Goal: Task Accomplishment & Management: Complete application form

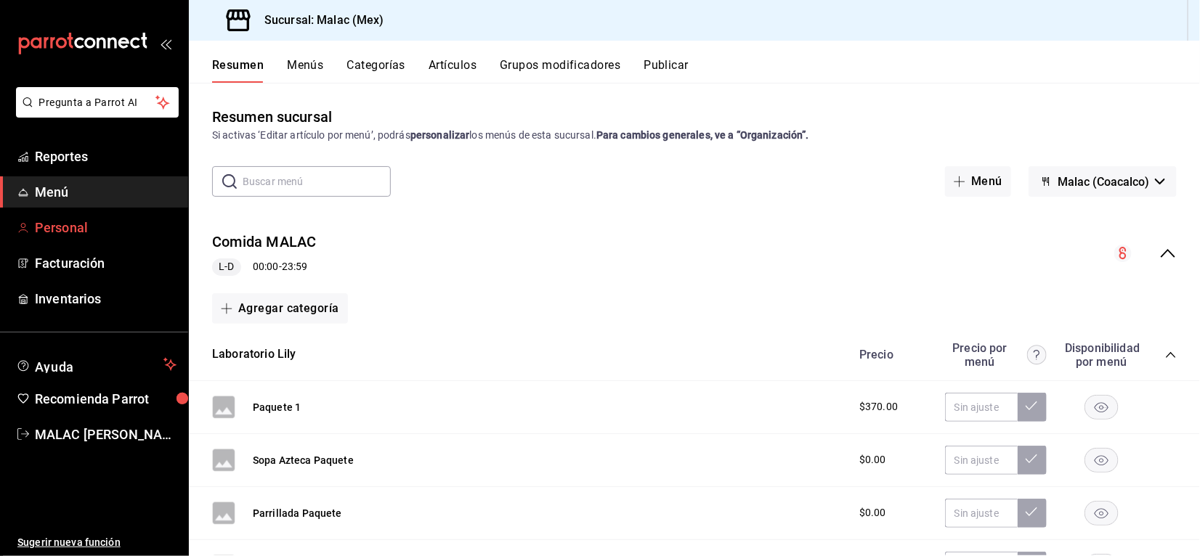
click at [147, 219] on span "Personal" at bounding box center [106, 228] width 142 height 20
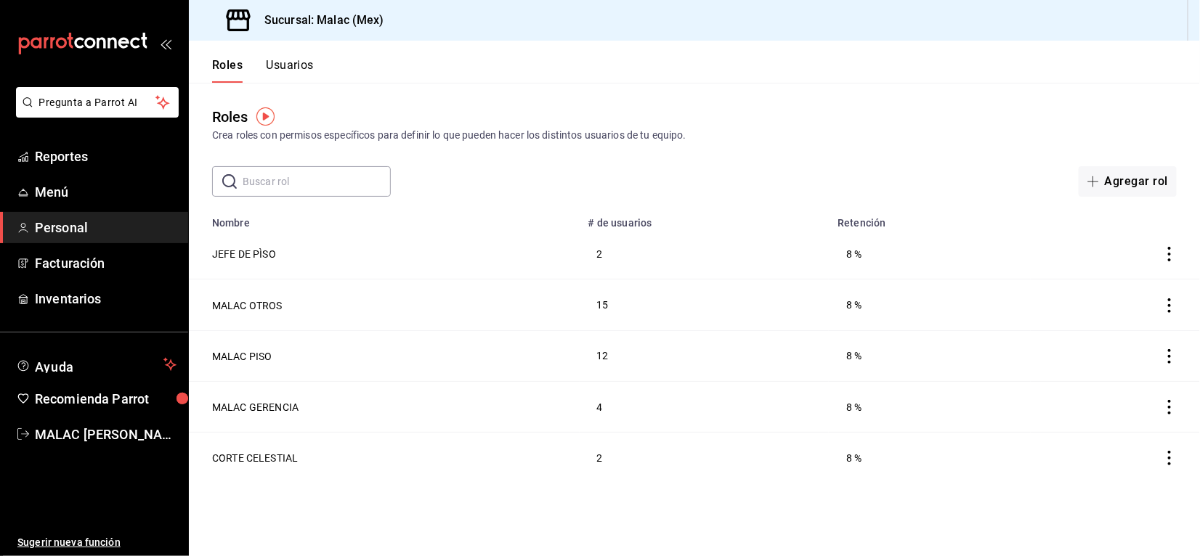
click at [294, 69] on button "Usuarios" at bounding box center [290, 70] width 48 height 25
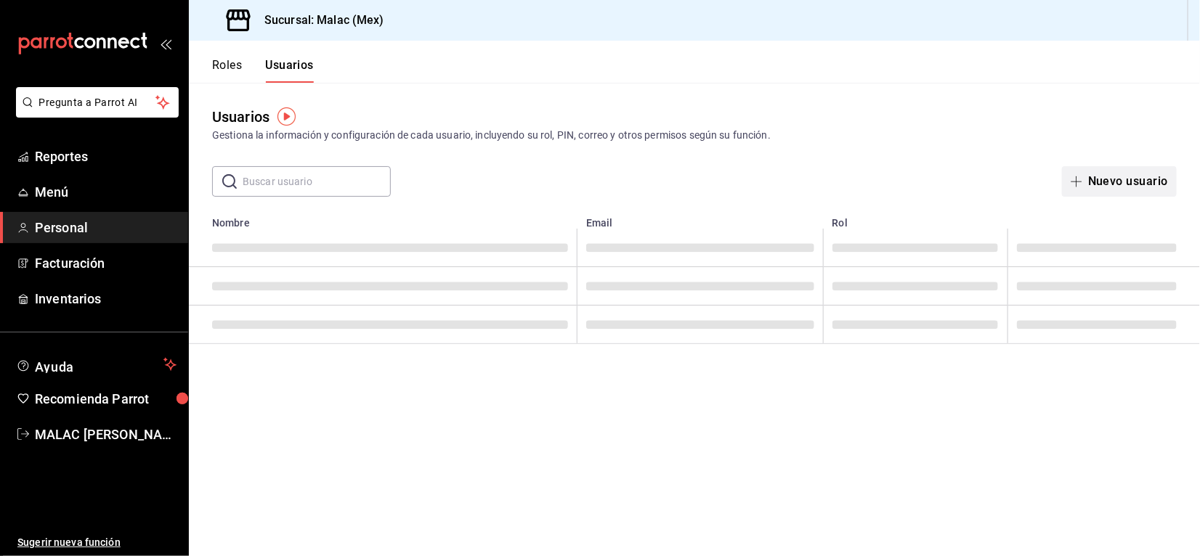
click at [1128, 180] on button "Nuevo usuario" at bounding box center [1119, 181] width 115 height 31
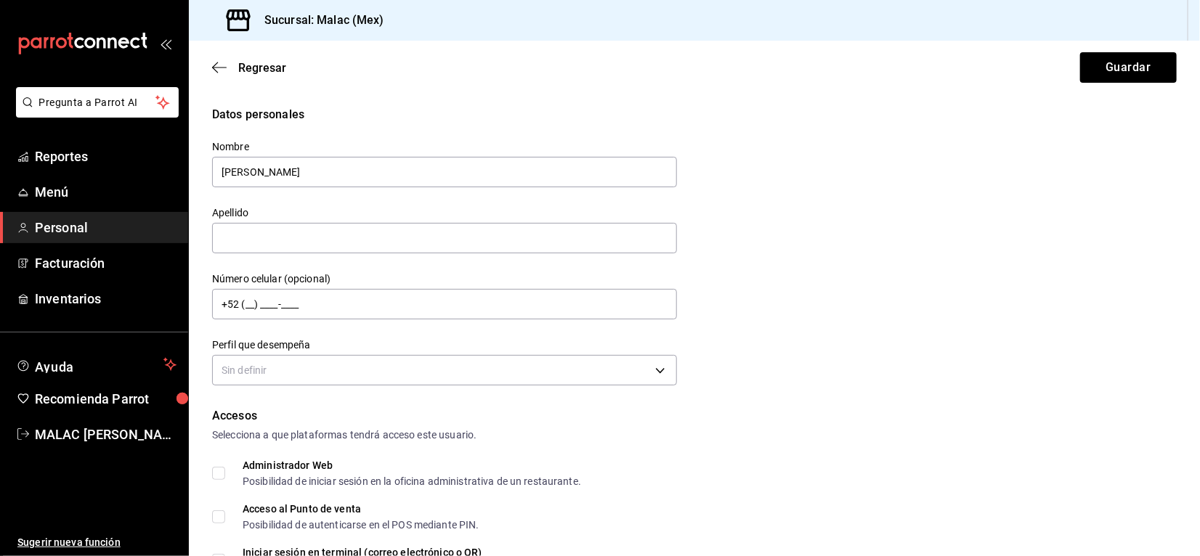
type input "[PERSON_NAME]"
click at [444, 380] on body "Pregunta a Parrot AI Reportes Menú Personal Facturación Inventarios Ayuda Recom…" at bounding box center [600, 278] width 1200 height 556
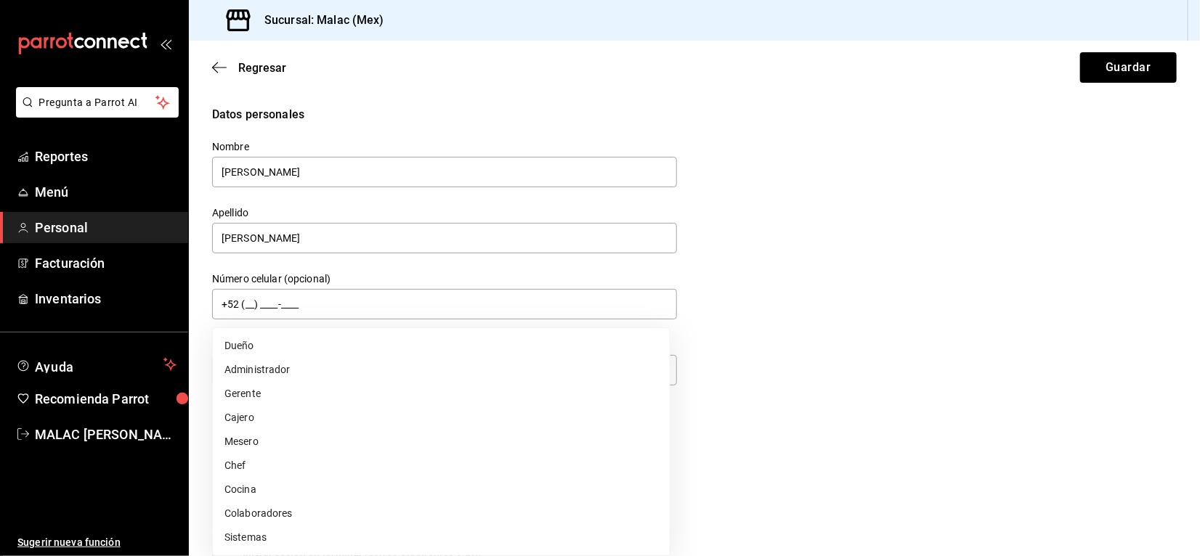
click at [350, 492] on li "Cocina" at bounding box center [441, 490] width 457 height 24
type input "KITCHEN"
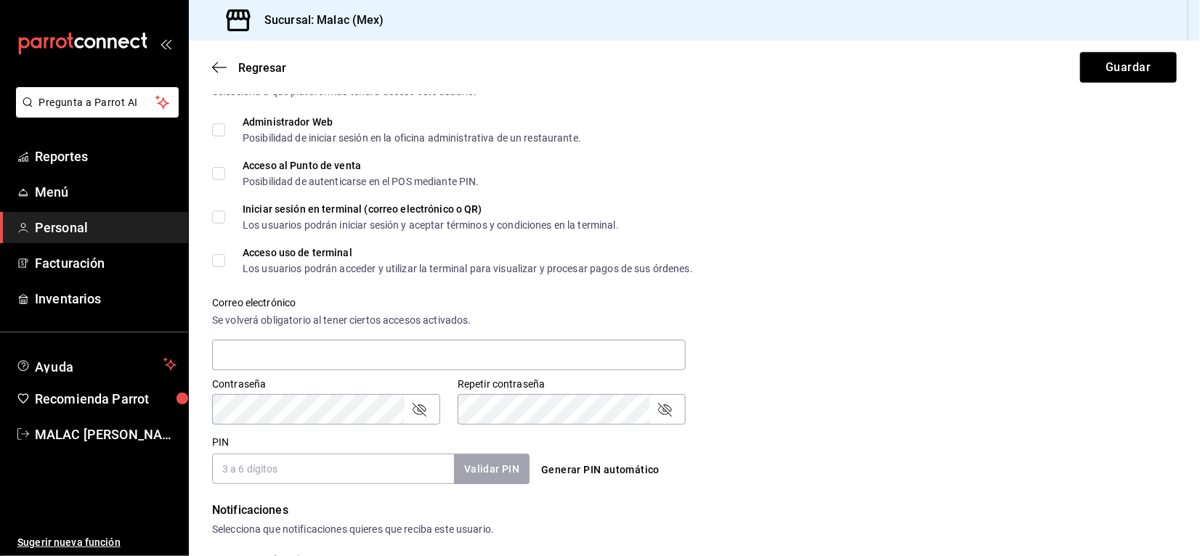
scroll to position [347, 0]
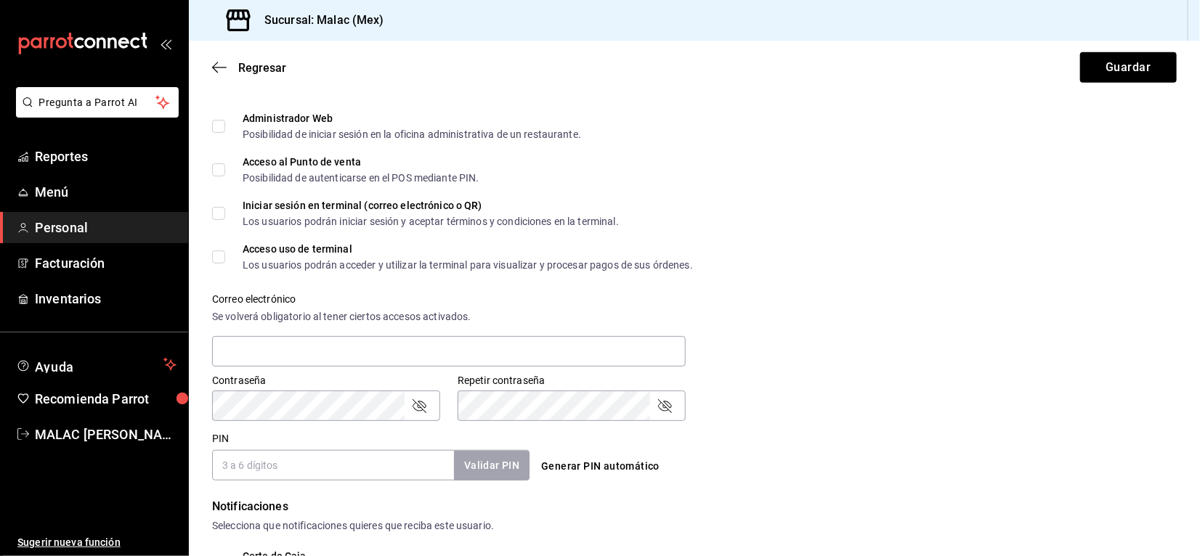
click at [383, 456] on input "PIN" at bounding box center [333, 465] width 242 height 31
click at [383, 456] on input "0704" at bounding box center [333, 465] width 242 height 31
type input "0704"
click at [473, 463] on button "Validar PIN" at bounding box center [490, 465] width 77 height 31
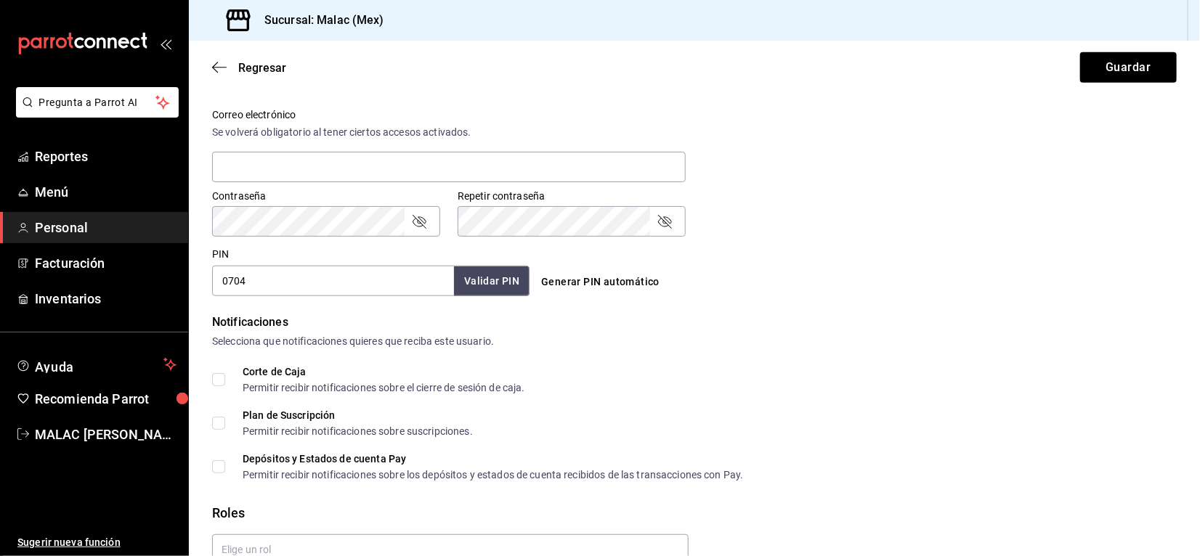
scroll to position [603, 0]
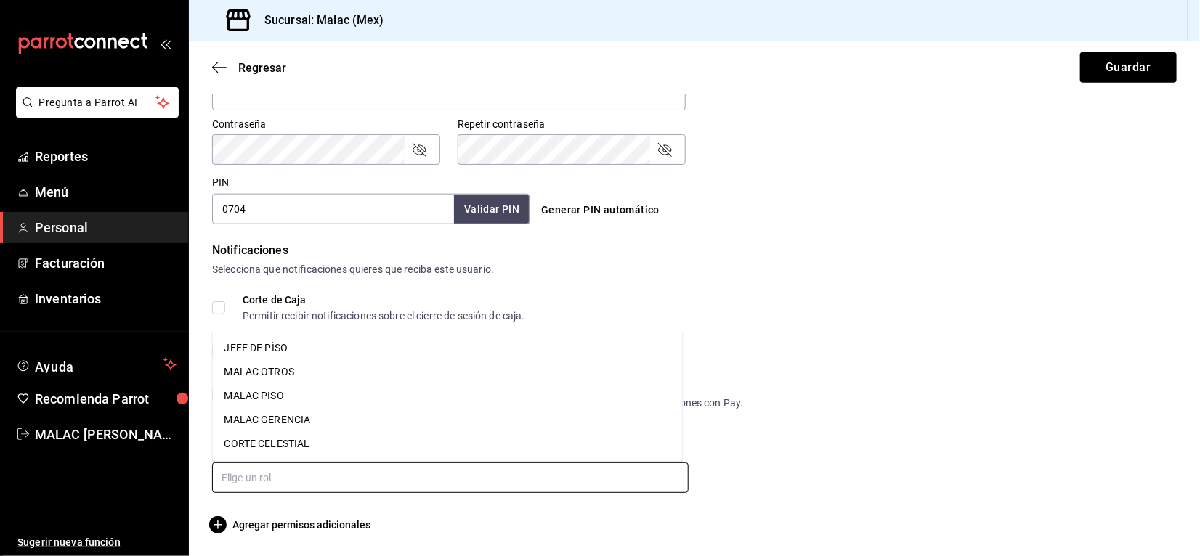
click at [469, 474] on input "text" at bounding box center [450, 478] width 476 height 31
click at [481, 378] on li "MALAC OTROS" at bounding box center [448, 372] width 470 height 24
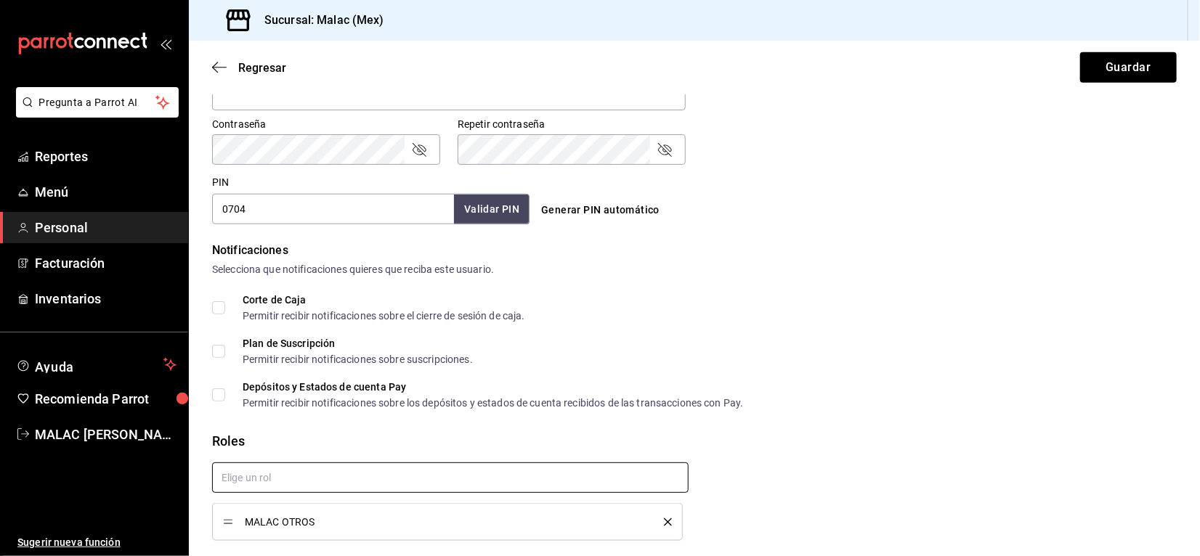
checkbox input "true"
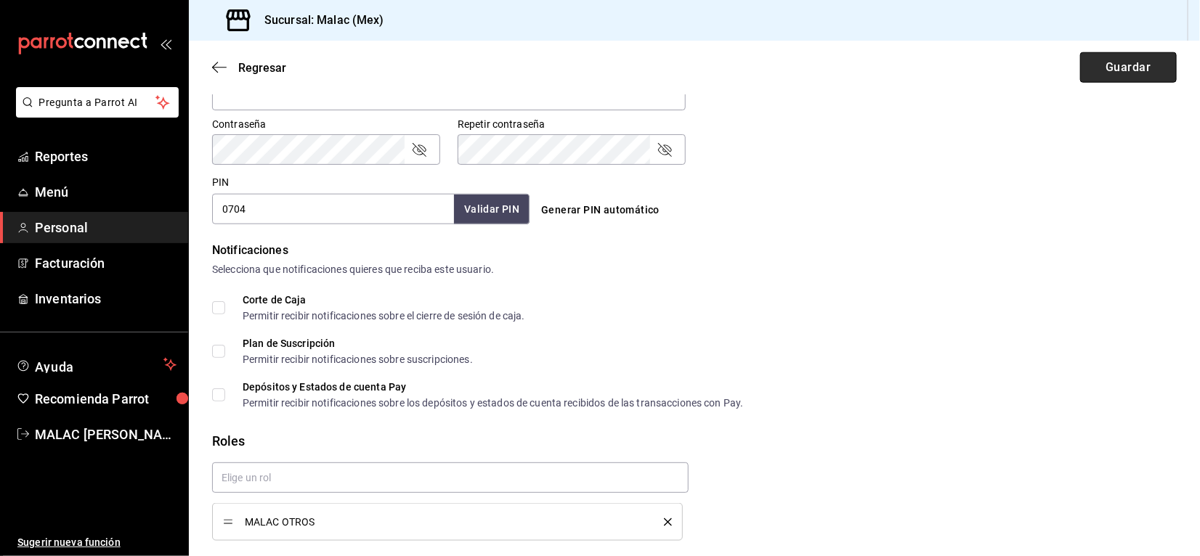
click at [1115, 70] on button "Guardar" at bounding box center [1128, 67] width 97 height 31
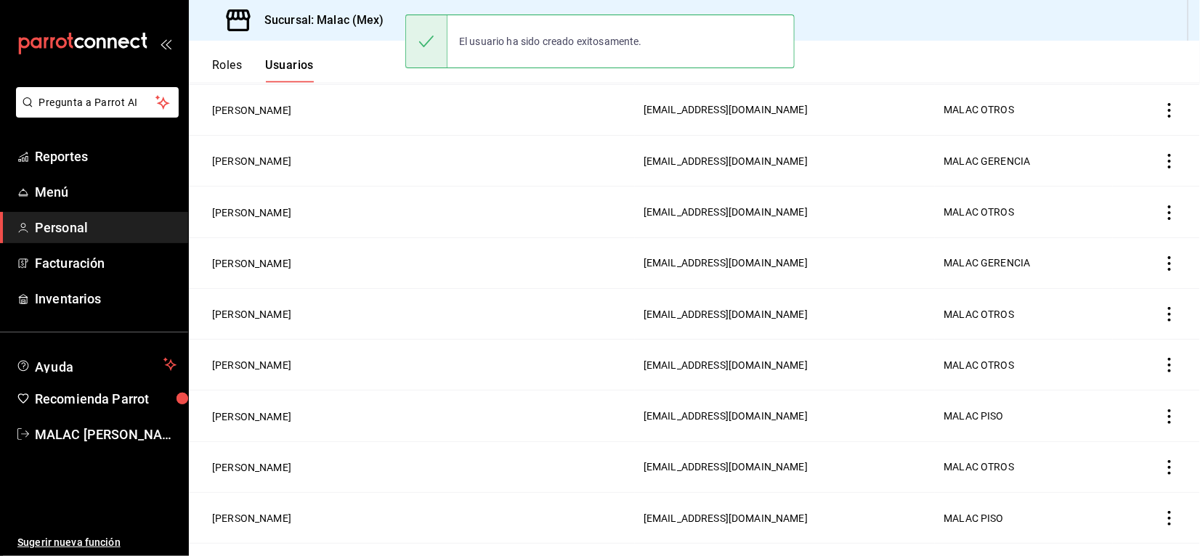
scroll to position [654, 0]
